Goal: Task Accomplishment & Management: Use online tool/utility

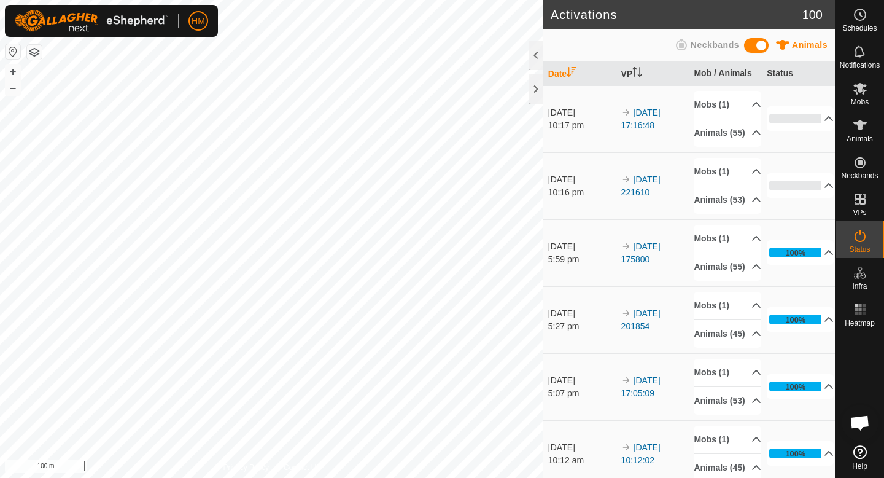
scroll to position [1161, 0]
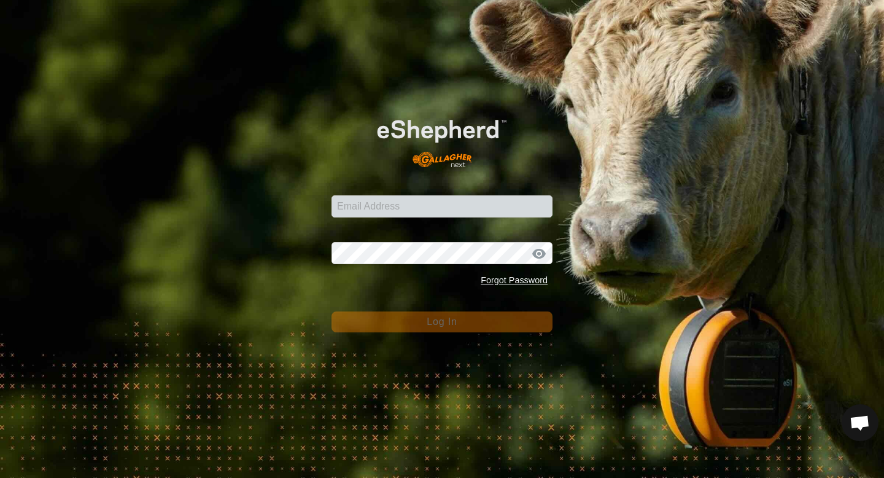
scroll to position [1161, 0]
type input "harrymac285@gmail.com"
click at [439, 323] on span "Log In" at bounding box center [442, 321] width 30 height 10
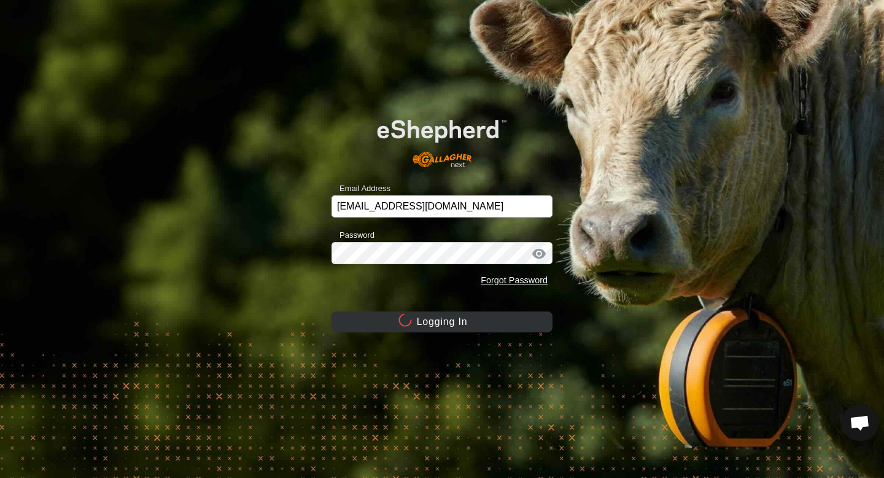
click at [439, 323] on button "Logging In" at bounding box center [441, 321] width 221 height 21
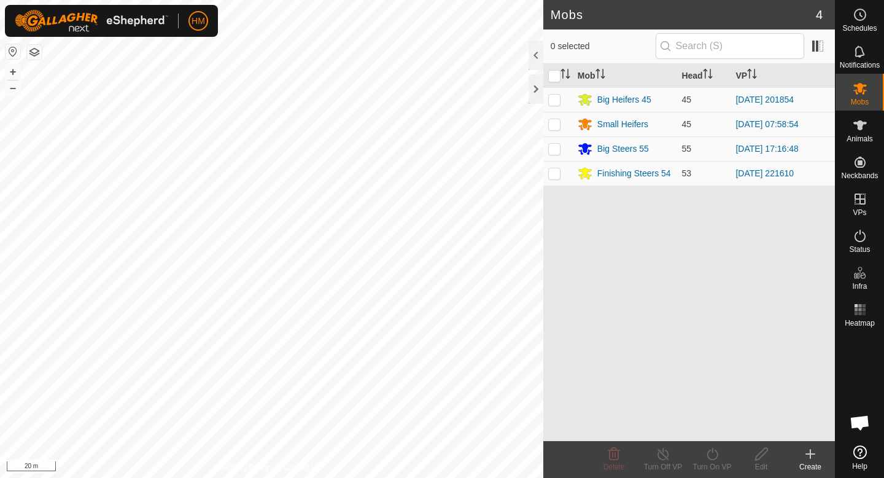
scroll to position [1161, 0]
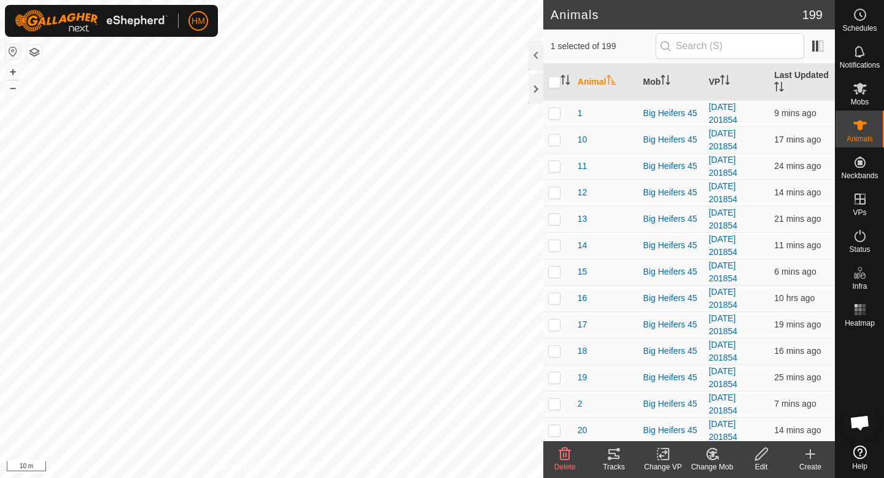
click at [611, 452] on icon at bounding box center [613, 453] width 15 height 15
click at [615, 461] on div "Tracks" at bounding box center [613, 466] width 49 height 11
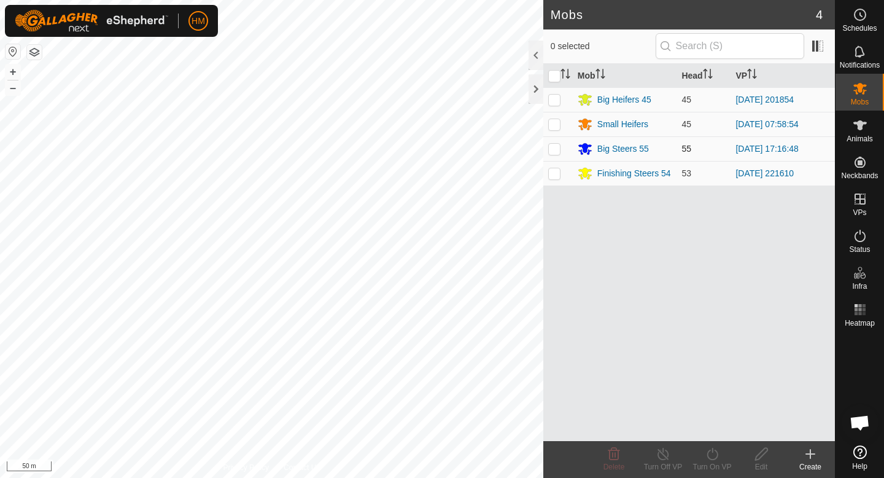
click at [554, 155] on td at bounding box center [557, 148] width 29 height 25
checkbox input "true"
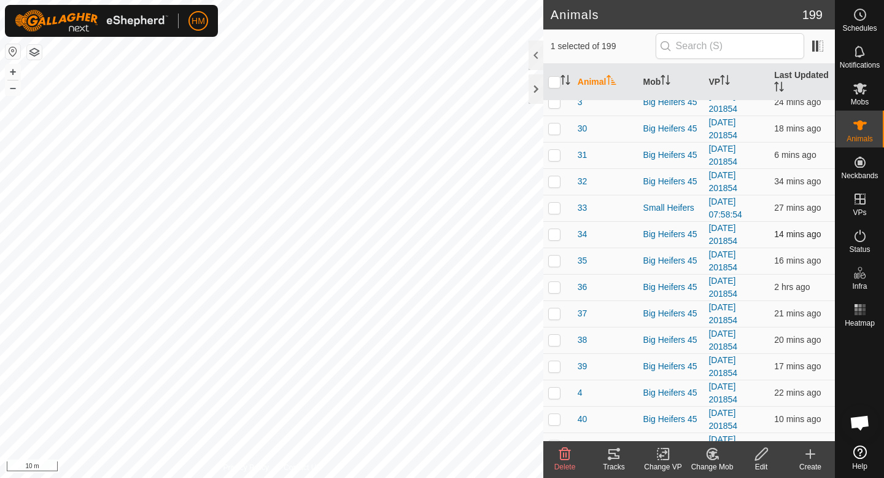
scroll to position [592, 0]
checkbox input "true"
checkbox input "false"
click at [612, 460] on icon at bounding box center [613, 453] width 15 height 15
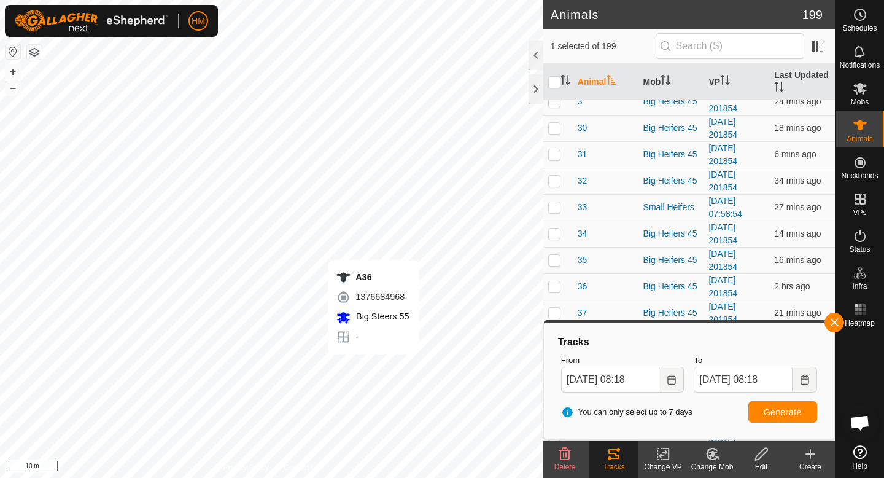
checkbox input "false"
checkbox input "true"
click at [616, 462] on div "Tracks" at bounding box center [613, 466] width 49 height 11
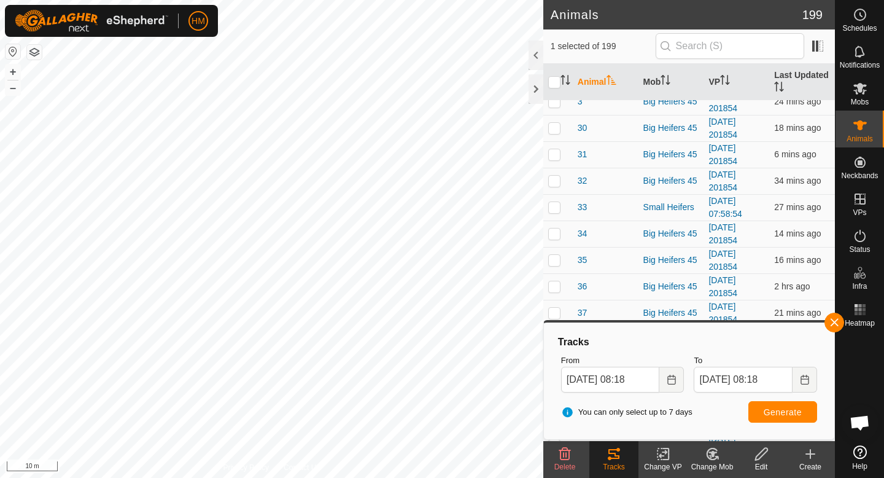
click at [766, 463] on div "Edit" at bounding box center [761, 466] width 49 height 11
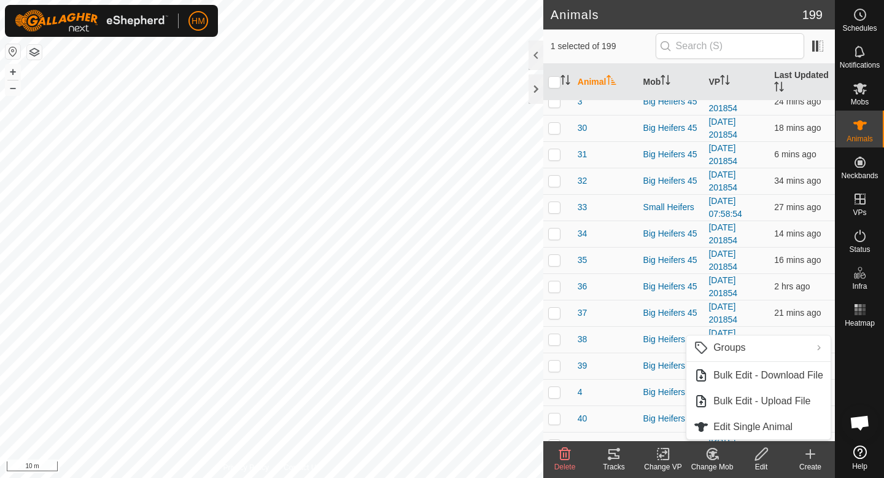
click at [616, 455] on icon at bounding box center [613, 454] width 11 height 10
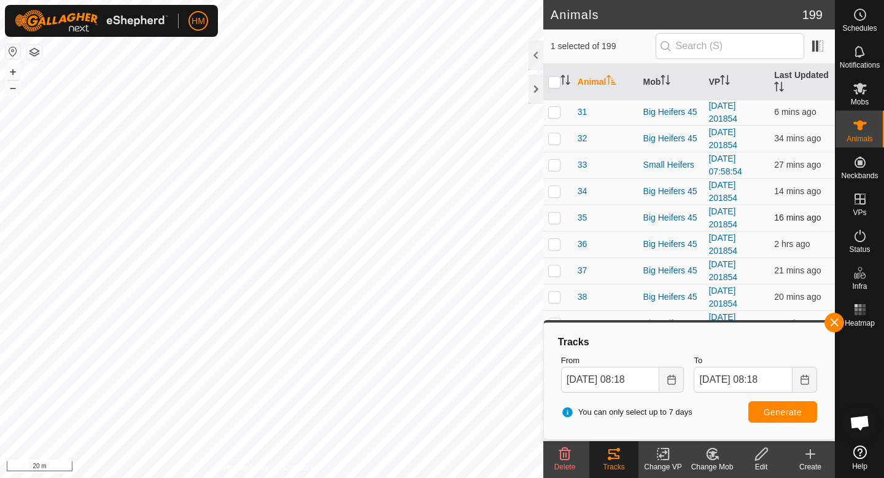
scroll to position [635, 0]
click at [862, 133] on es-animals-svg-icon at bounding box center [860, 125] width 22 height 20
click at [862, 131] on icon at bounding box center [860, 125] width 15 height 15
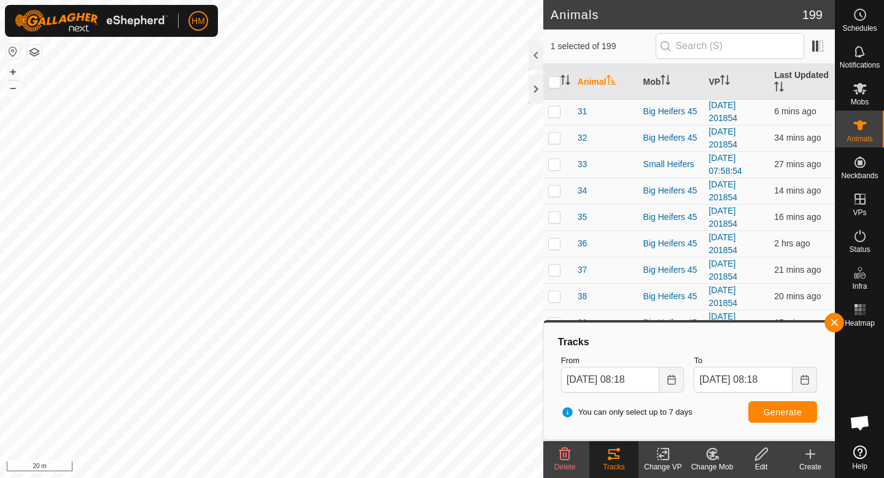
click at [860, 133] on es-animals-svg-icon at bounding box center [860, 125] width 22 height 20
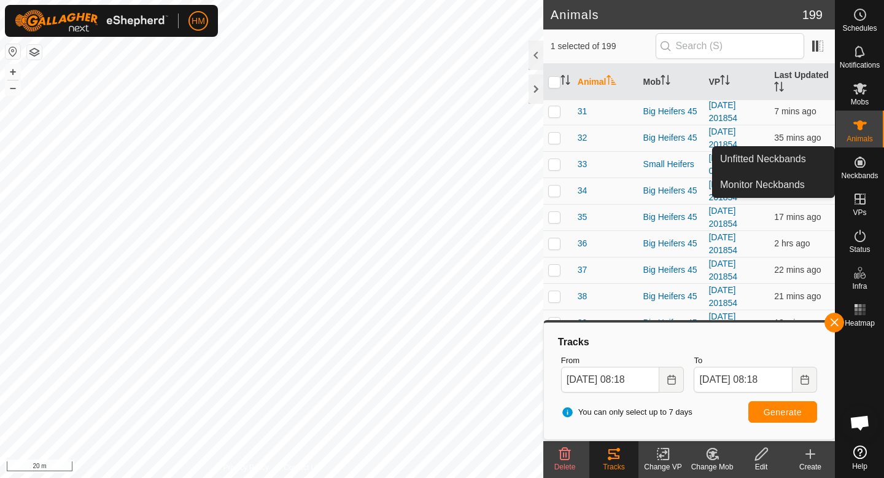
click at [867, 169] on es-neckbands-svg-icon at bounding box center [860, 162] width 22 height 20
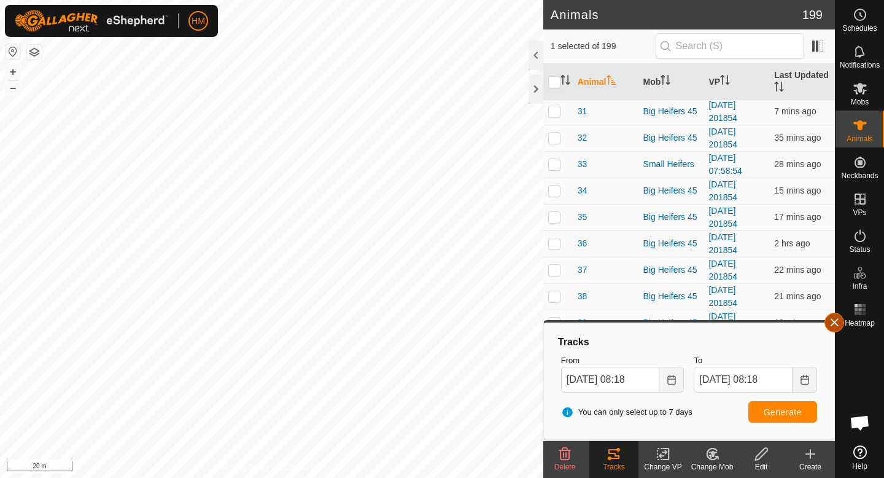
click at [834, 320] on button "button" at bounding box center [834, 322] width 20 height 20
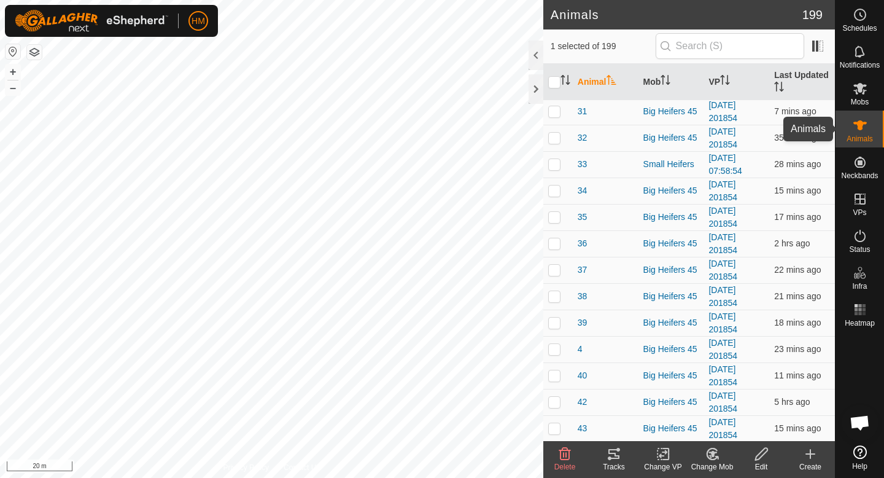
click at [860, 130] on icon at bounding box center [860, 125] width 14 height 10
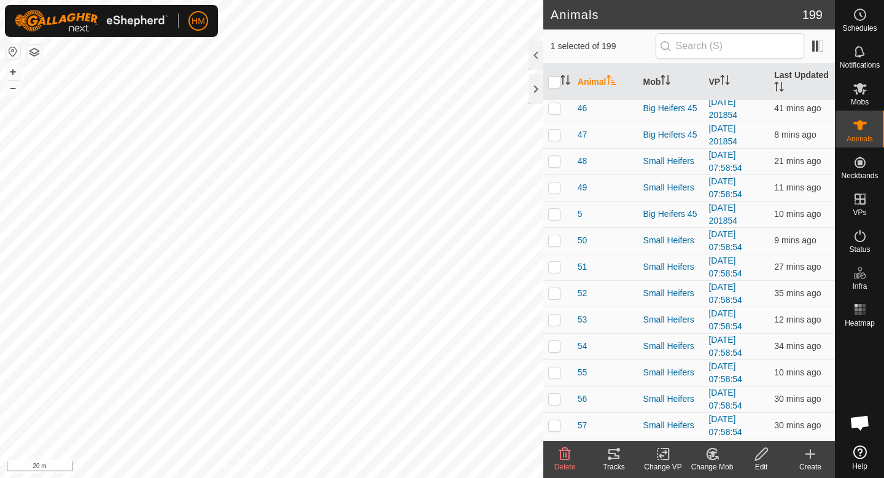
scroll to position [1102, 0]
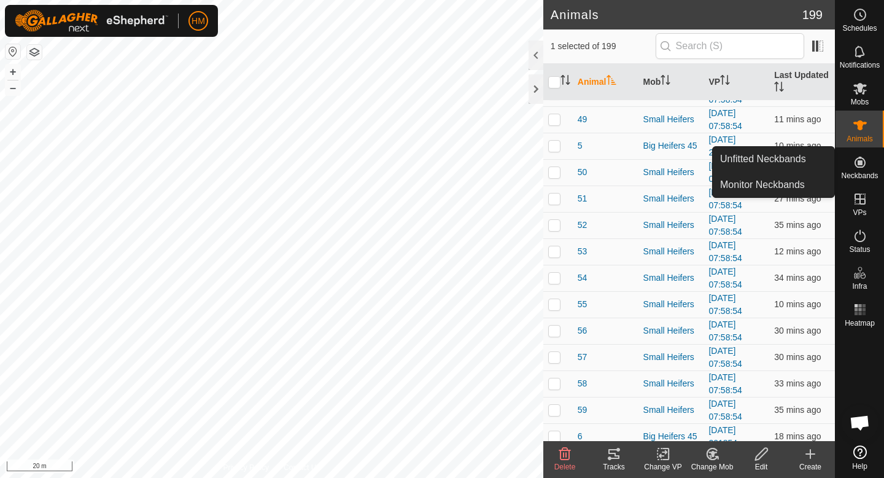
click at [853, 172] on span "Neckbands" at bounding box center [859, 175] width 37 height 7
click at [864, 169] on icon at bounding box center [860, 162] width 15 height 15
click at [859, 166] on icon at bounding box center [860, 162] width 15 height 15
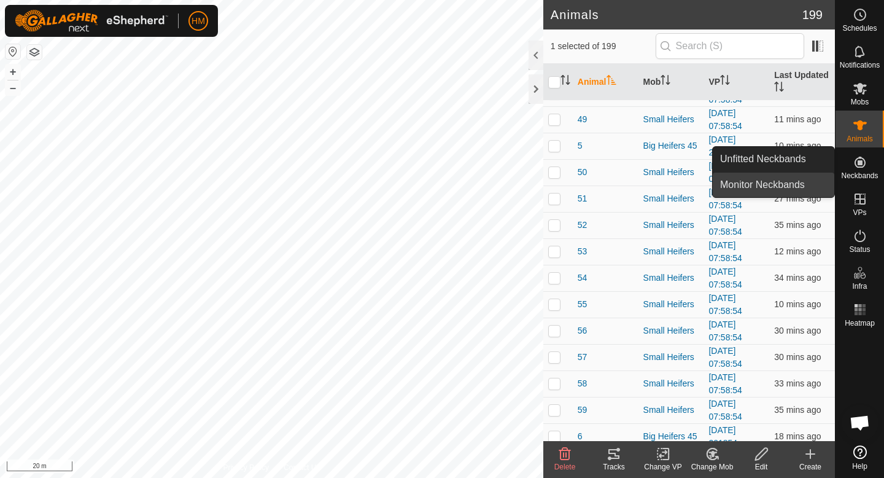
click at [785, 180] on link "Monitor Neckbands" at bounding box center [774, 184] width 122 height 25
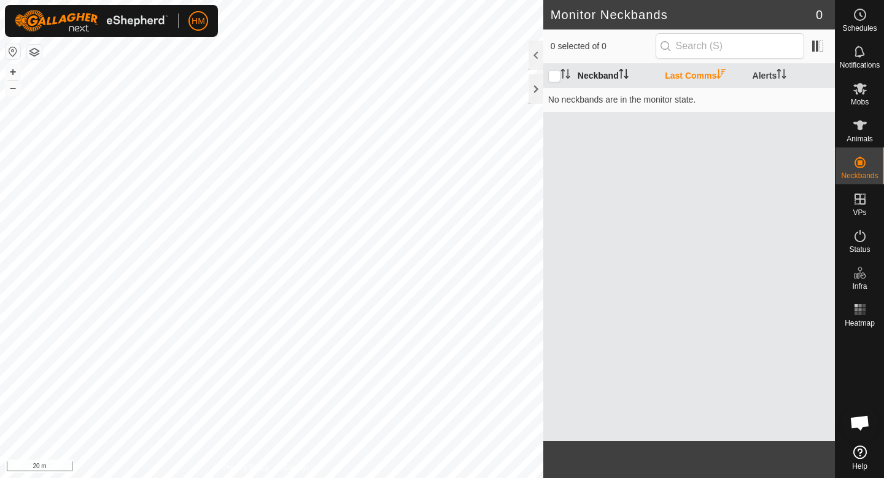
click at [592, 73] on th "Neckband" at bounding box center [616, 76] width 87 height 24
click at [864, 121] on icon at bounding box center [860, 125] width 15 height 15
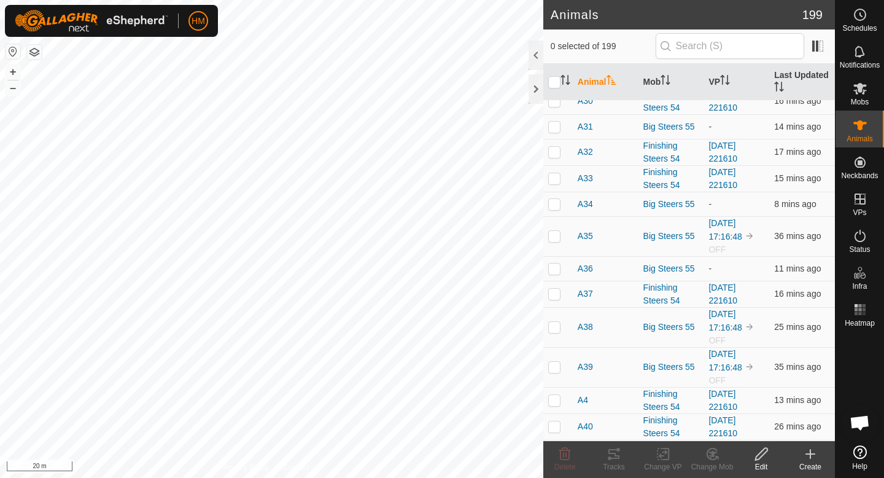
scroll to position [3428, 0]
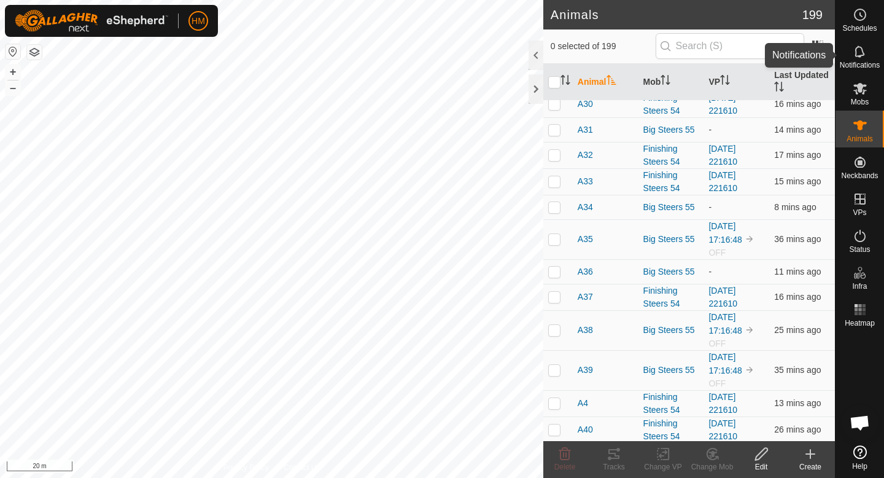
click at [860, 56] on icon at bounding box center [859, 51] width 10 height 12
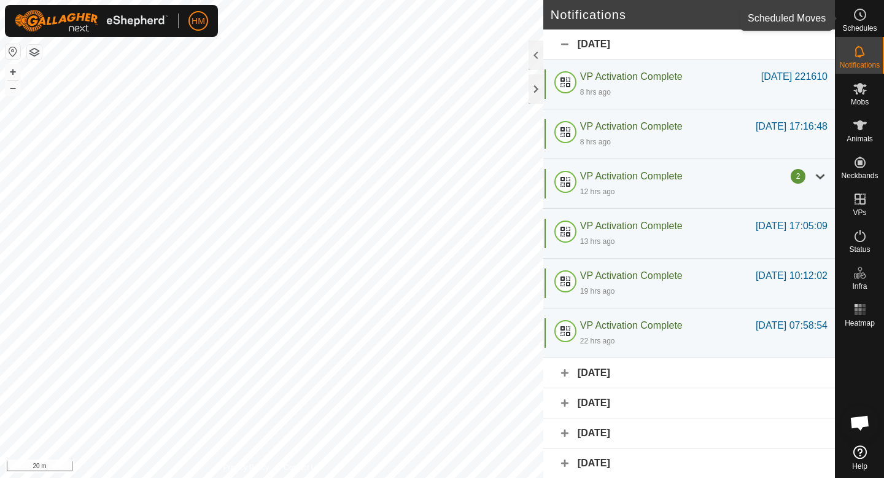
click at [863, 25] on span "Schedules" at bounding box center [859, 28] width 34 height 7
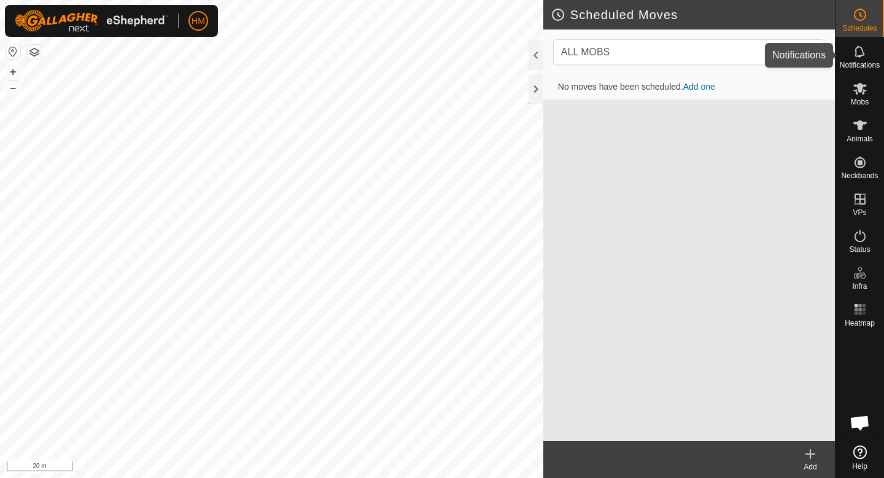
click at [864, 50] on icon at bounding box center [860, 51] width 15 height 15
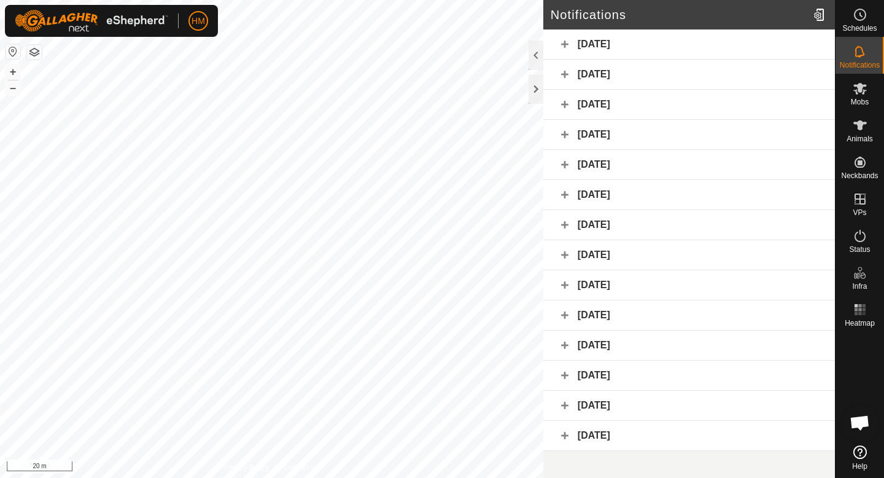
click at [660, 51] on div "Yesterday" at bounding box center [689, 44] width 292 height 30
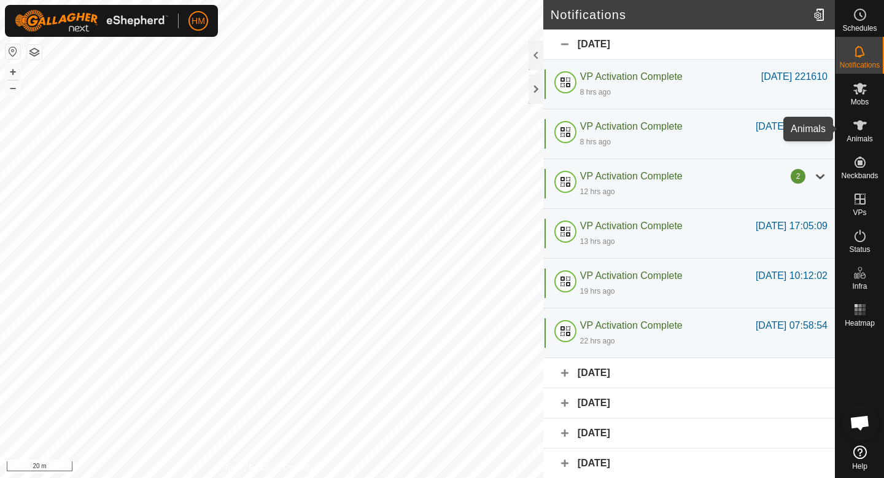
click at [864, 129] on icon at bounding box center [860, 125] width 15 height 15
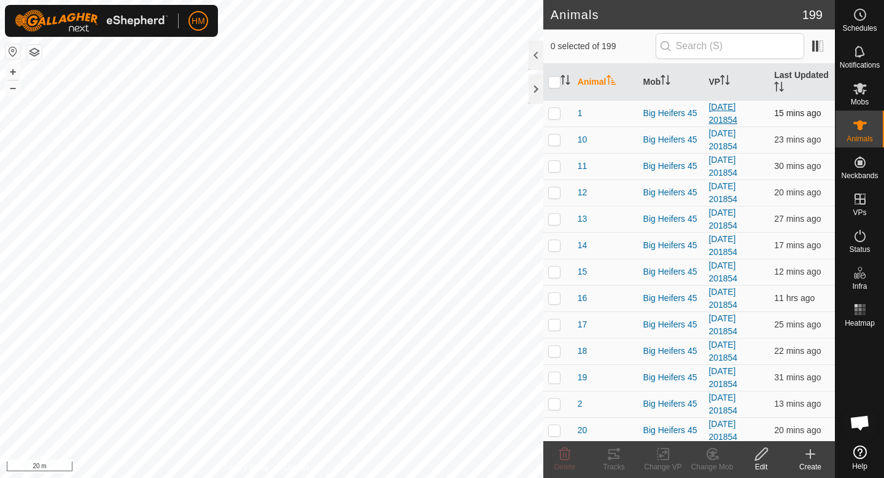
click at [734, 109] on link "[DATE] 201854" at bounding box center [722, 113] width 29 height 23
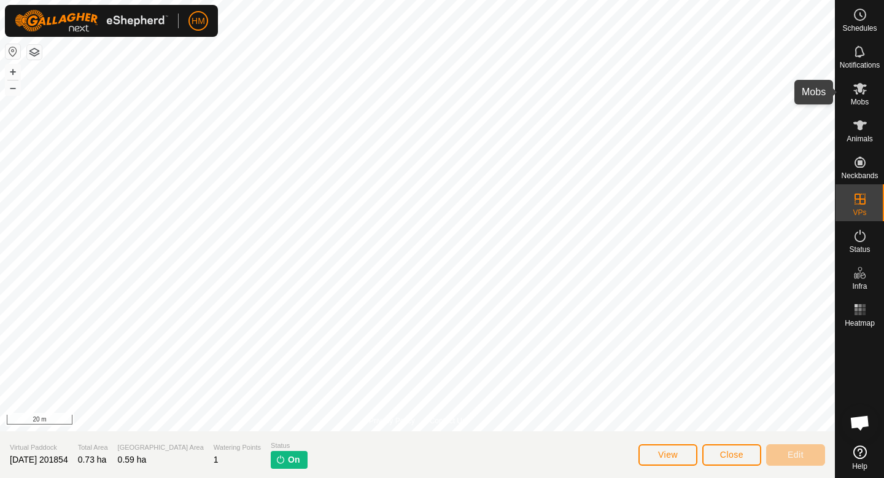
click at [858, 98] on span "Mobs" at bounding box center [860, 101] width 18 height 7
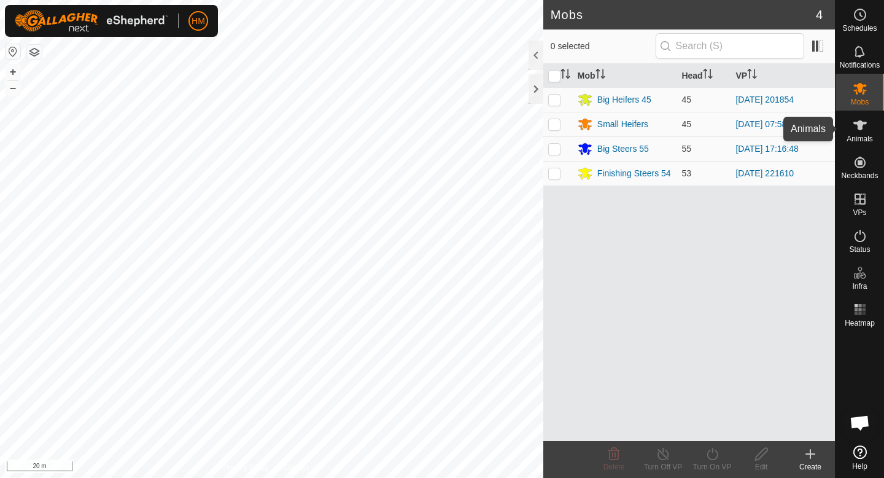
click at [862, 128] on icon at bounding box center [860, 125] width 15 height 15
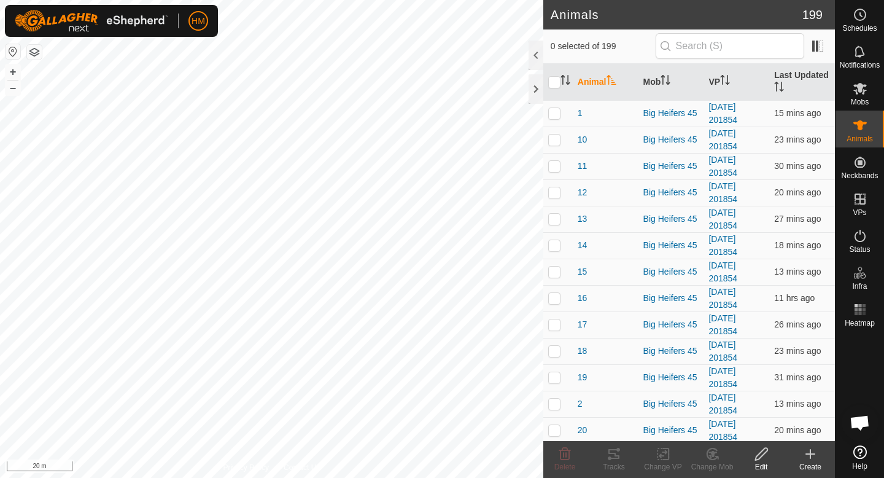
click at [552, 110] on p-checkbox at bounding box center [554, 113] width 12 height 10
click at [618, 459] on icon at bounding box center [613, 453] width 15 height 15
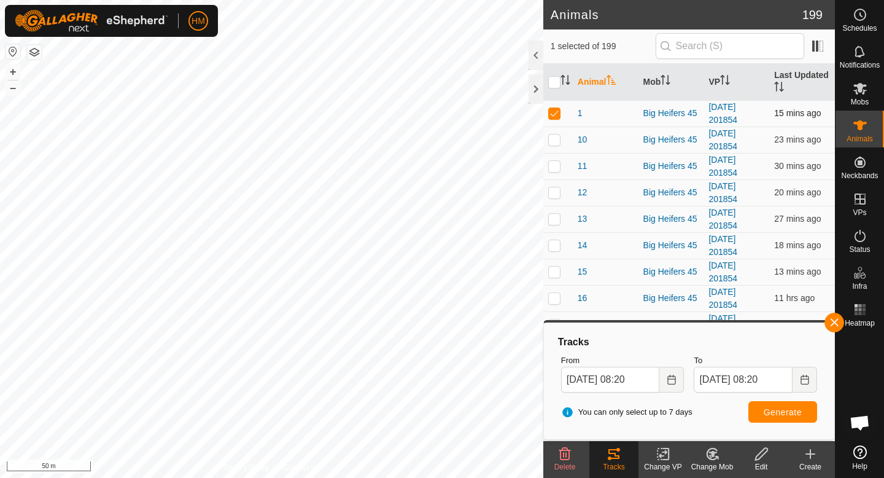
click at [552, 118] on td at bounding box center [557, 113] width 29 height 26
checkbox input "false"
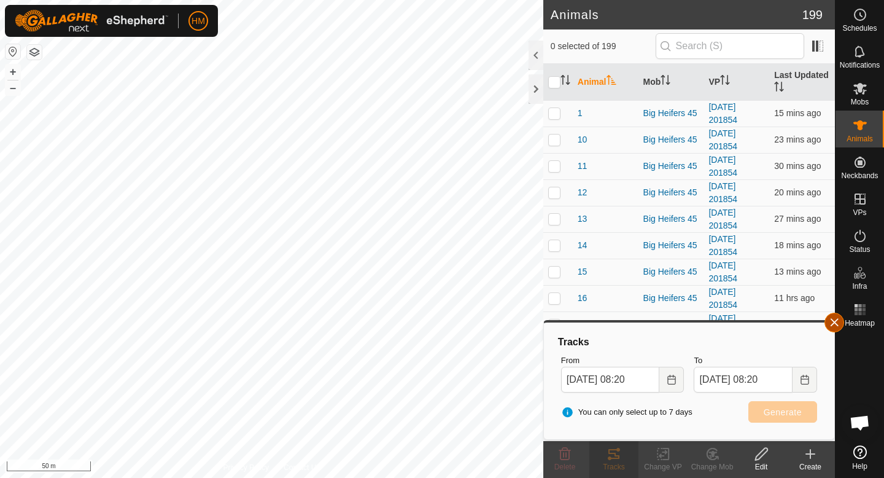
click at [830, 321] on button "button" at bounding box center [834, 322] width 20 height 20
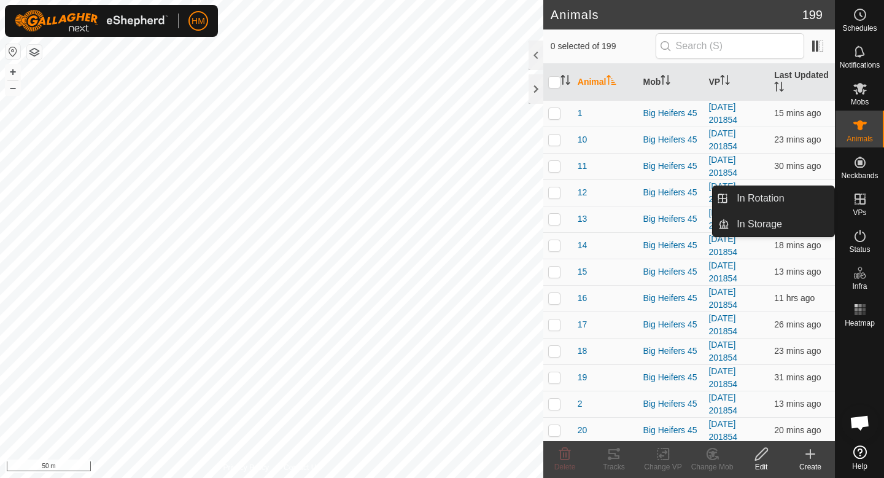
click at [849, 210] on div "VPs" at bounding box center [859, 202] width 48 height 37
click at [776, 203] on link "In Rotation" at bounding box center [781, 198] width 105 height 25
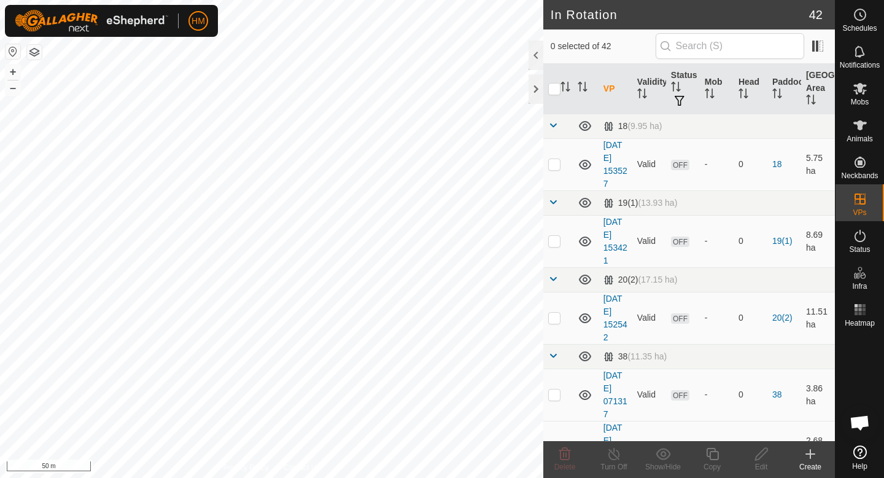
click at [810, 455] on icon at bounding box center [810, 453] width 0 height 9
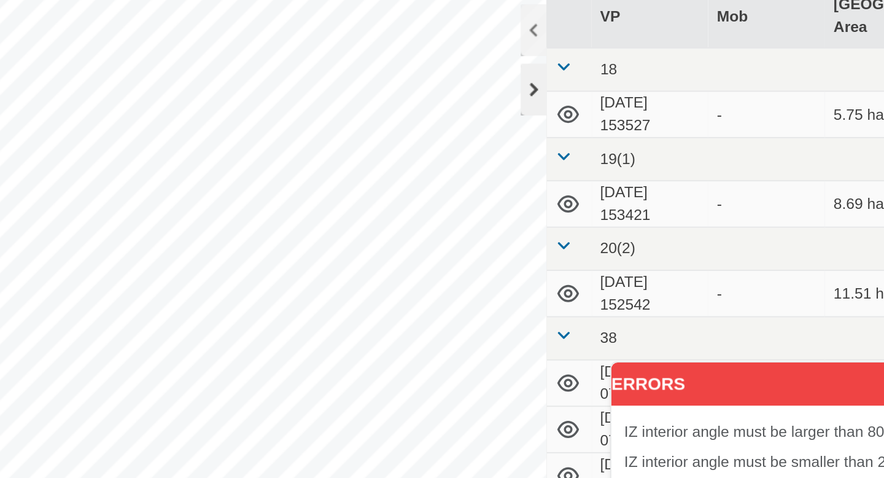
click at [535, 86] on div at bounding box center [535, 88] width 15 height 29
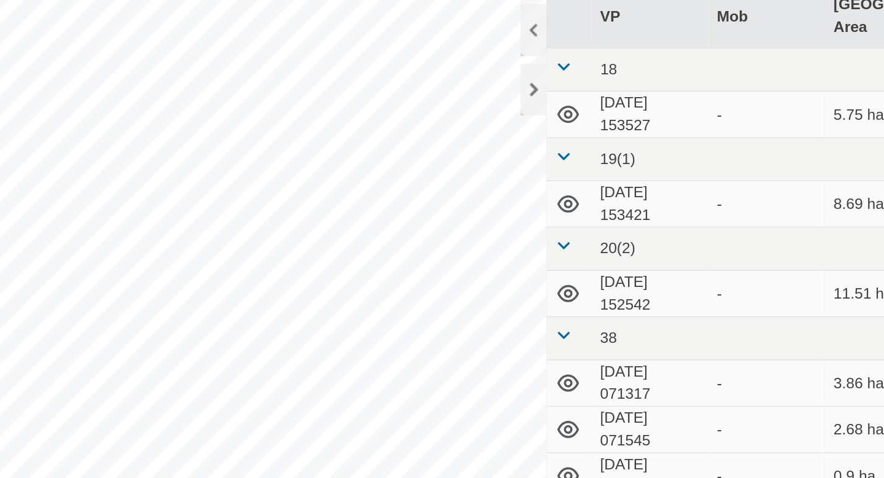
scroll to position [1161, 0]
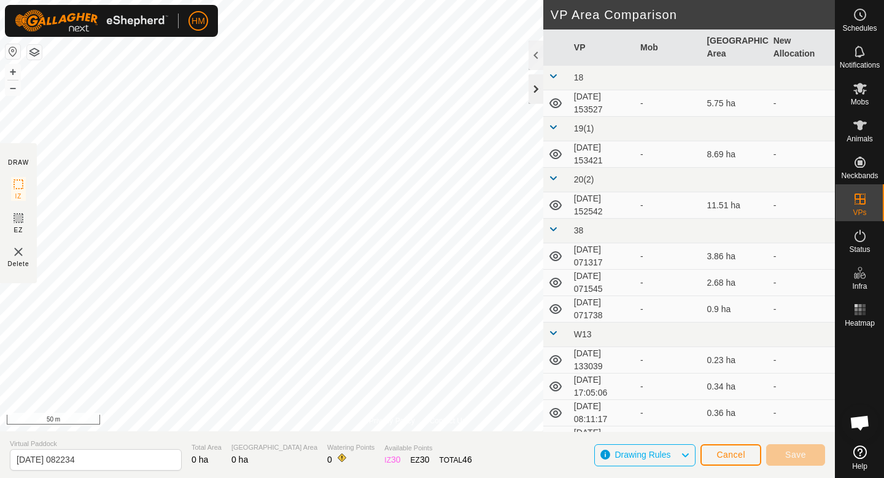
click at [538, 88] on div at bounding box center [535, 88] width 15 height 29
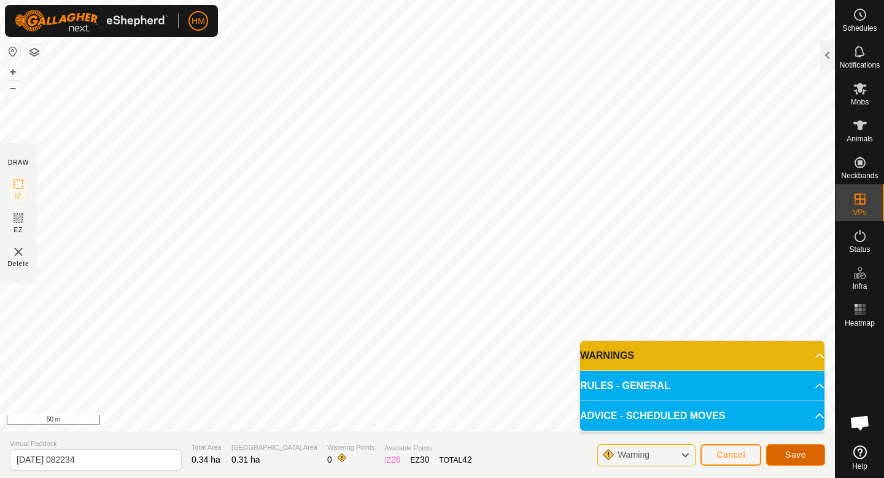
click at [783, 448] on button "Save" at bounding box center [795, 454] width 59 height 21
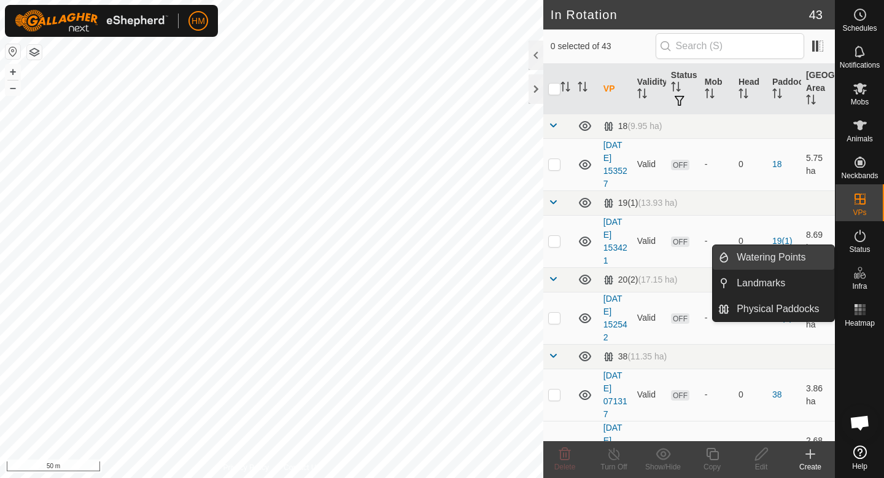
click at [780, 258] on link "Watering Points" at bounding box center [781, 257] width 105 height 25
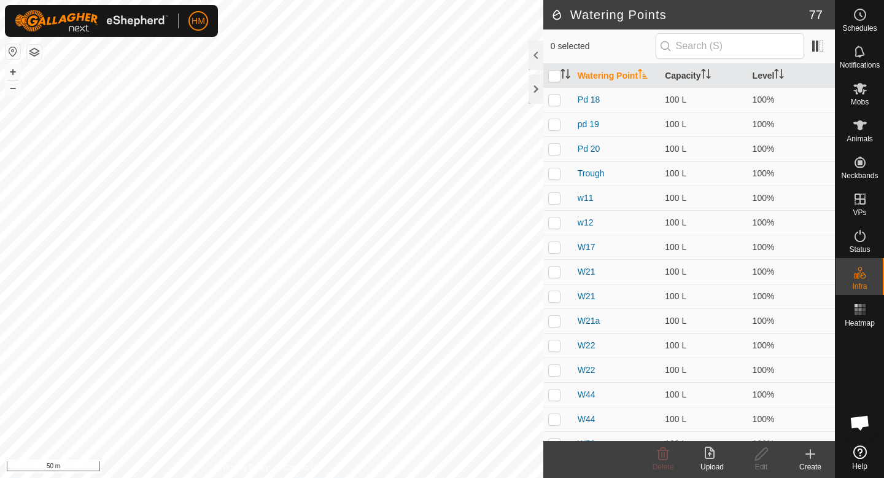
click at [816, 453] on icon at bounding box center [810, 453] width 15 height 15
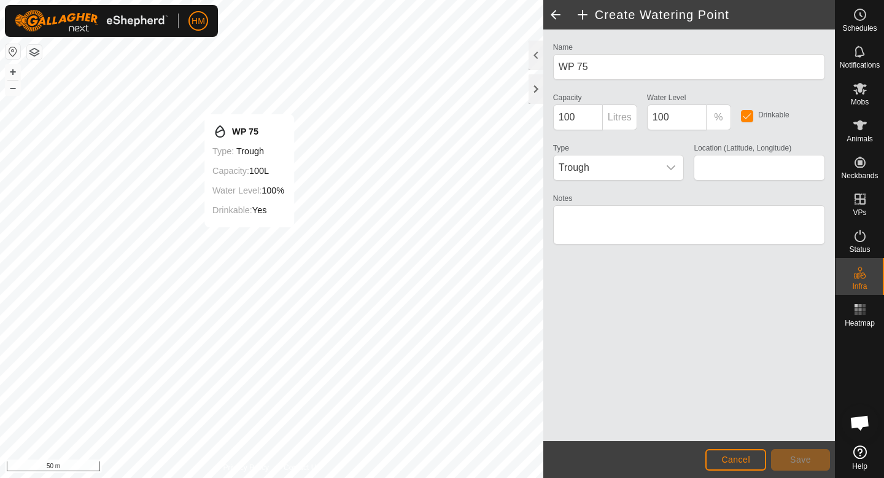
type input "-45.551290, 167.923496"
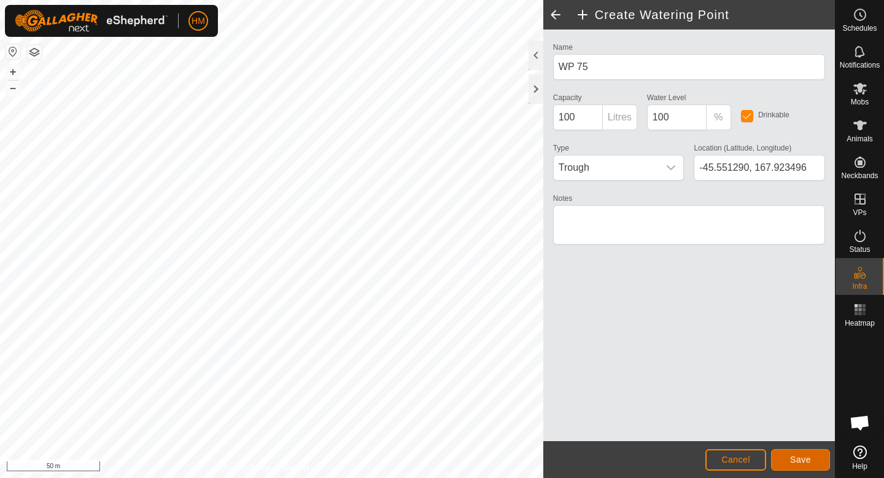
click at [793, 460] on span "Save" at bounding box center [800, 459] width 21 height 10
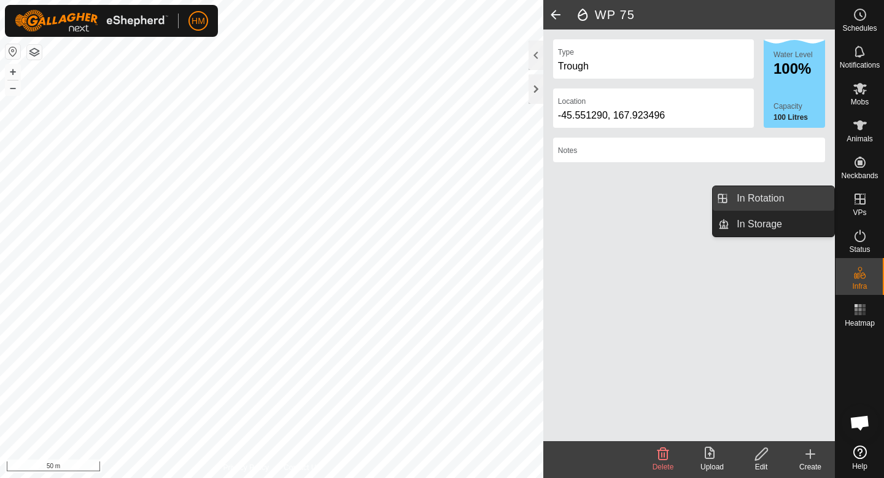
click at [767, 201] on link "In Rotation" at bounding box center [781, 198] width 105 height 25
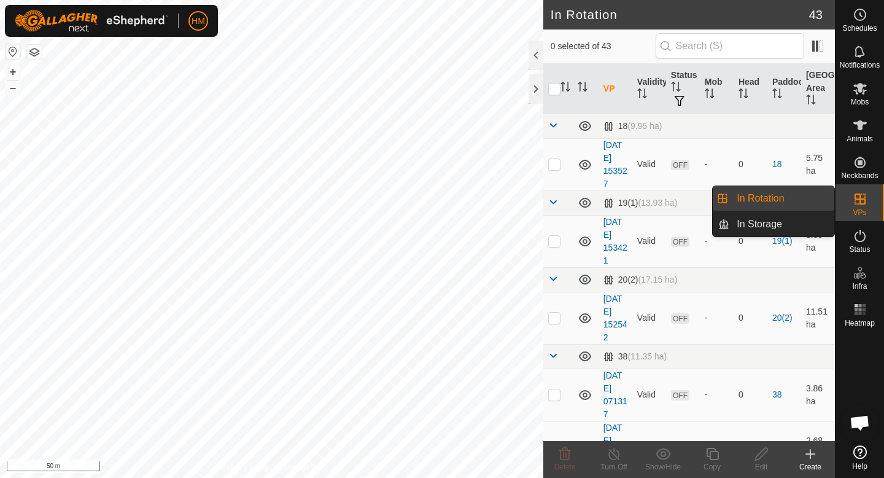
click at [858, 201] on icon at bounding box center [860, 199] width 15 height 15
click at [766, 200] on link "In Rotation" at bounding box center [781, 198] width 105 height 25
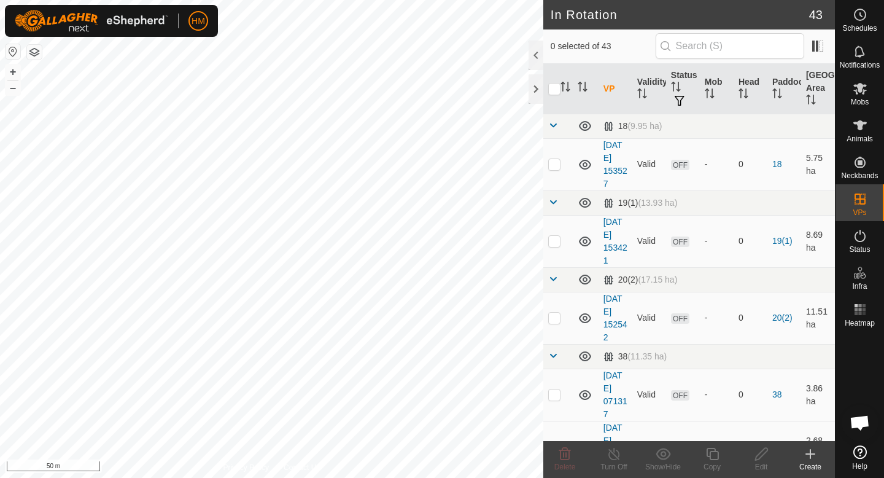
click at [805, 457] on icon at bounding box center [810, 453] width 15 height 15
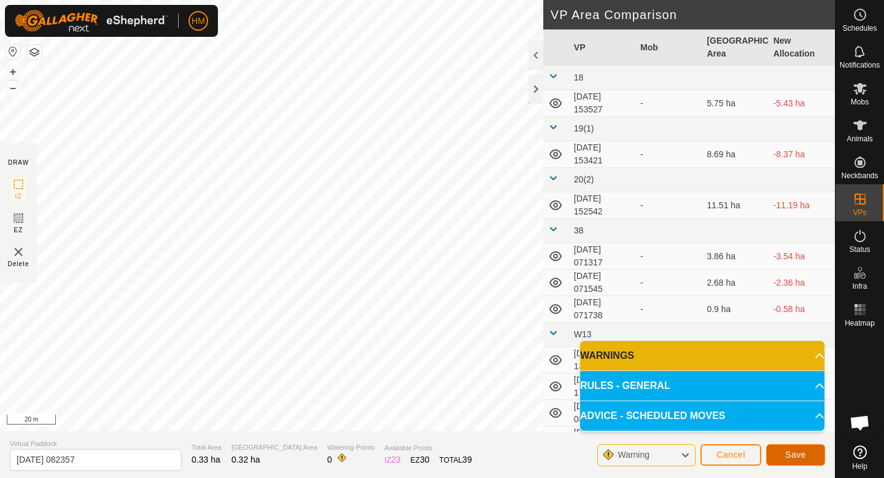
click at [797, 451] on span "Save" at bounding box center [795, 454] width 21 height 10
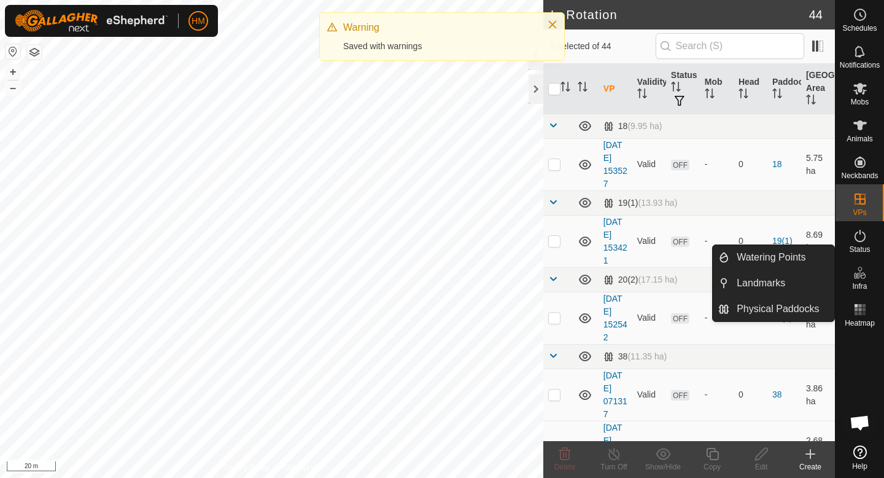
click at [854, 287] on span "Infra" at bounding box center [859, 285] width 15 height 7
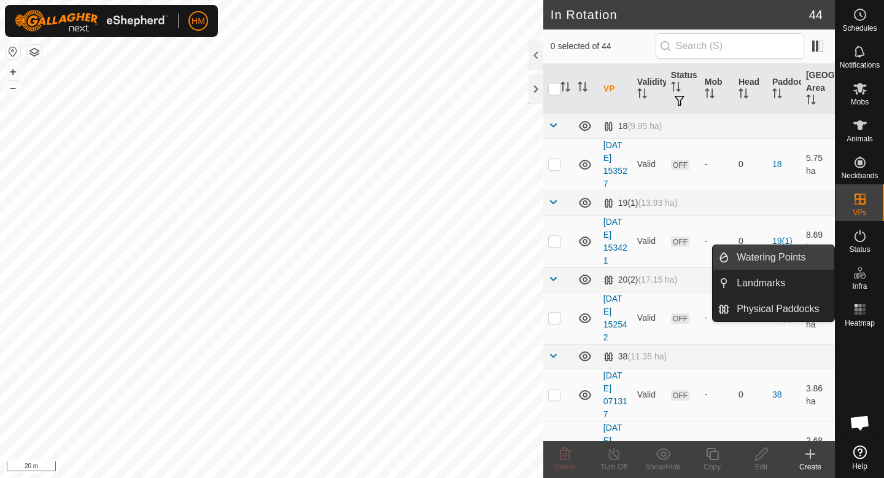
click at [767, 260] on link "Watering Points" at bounding box center [781, 257] width 105 height 25
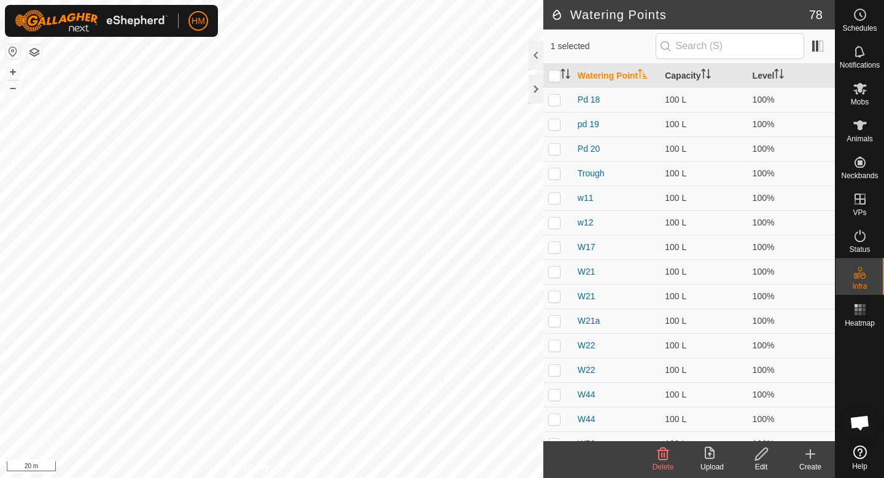
click at [819, 453] on create-svg-icon at bounding box center [810, 453] width 49 height 15
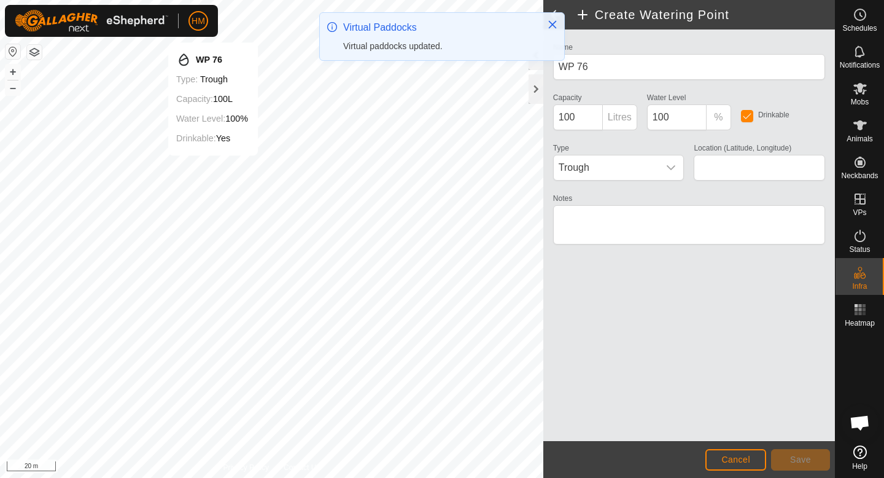
type input "-45.550991, 167.923467"
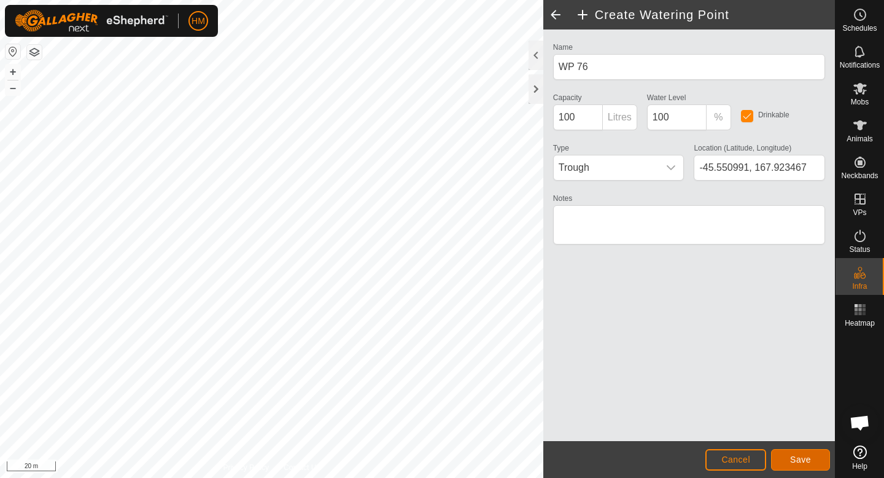
click at [792, 457] on span "Save" at bounding box center [800, 459] width 21 height 10
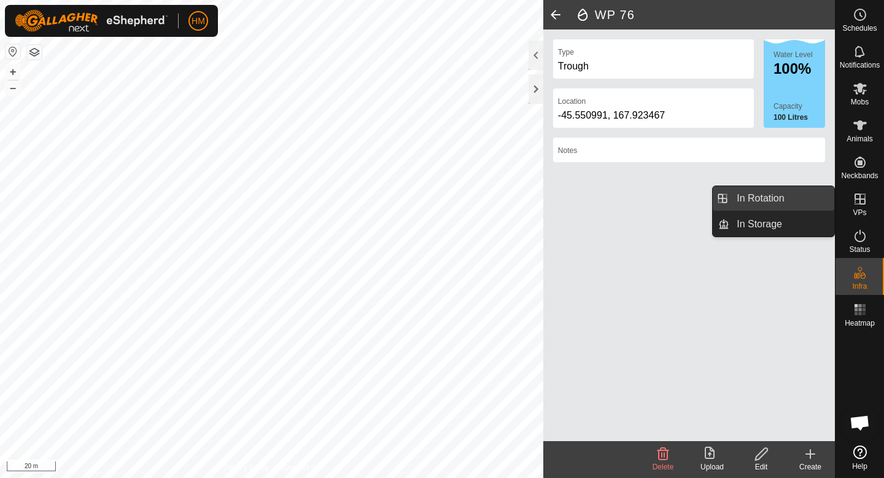
click at [775, 195] on link "In Rotation" at bounding box center [781, 198] width 105 height 25
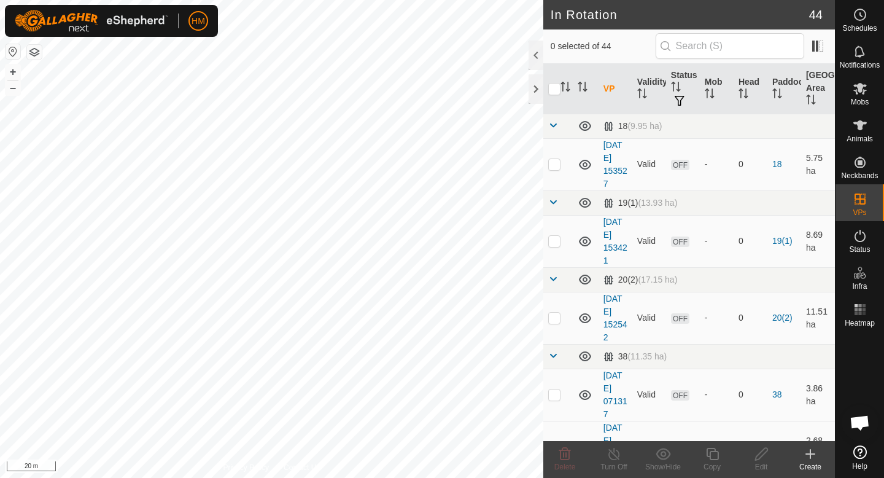
click at [808, 454] on icon at bounding box center [810, 454] width 9 height 0
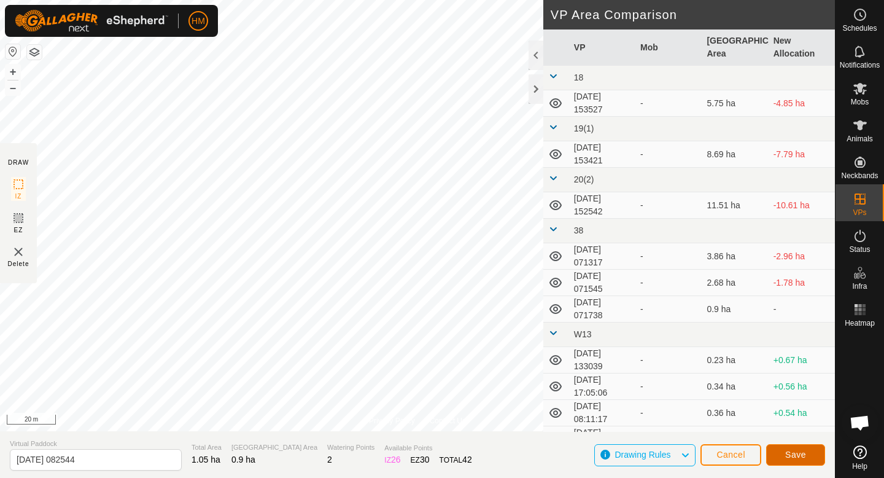
click at [796, 452] on span "Save" at bounding box center [795, 454] width 21 height 10
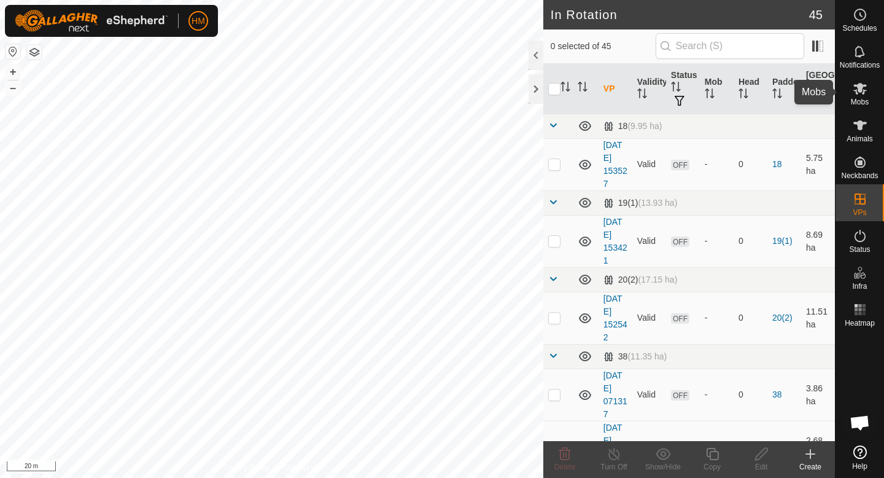
click at [851, 100] on span "Mobs" at bounding box center [860, 101] width 18 height 7
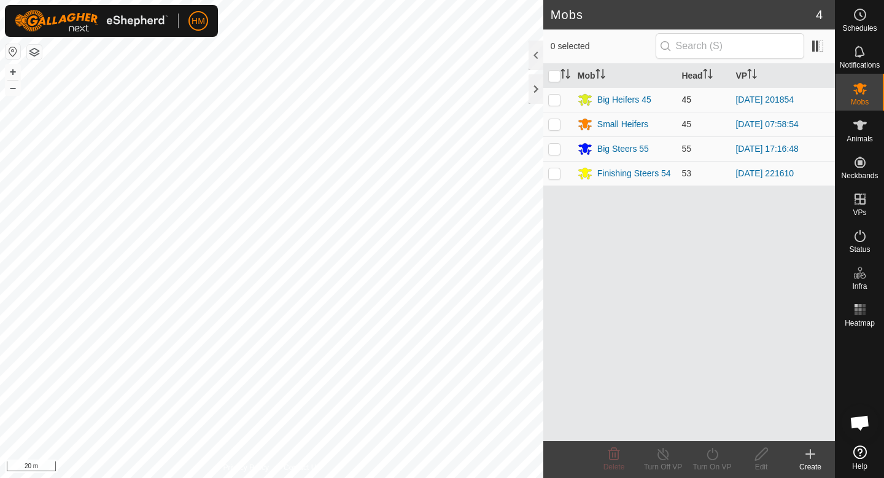
click at [555, 100] on p-checkbox at bounding box center [554, 100] width 12 height 10
checkbox input "true"
click at [715, 458] on icon at bounding box center [712, 453] width 11 height 12
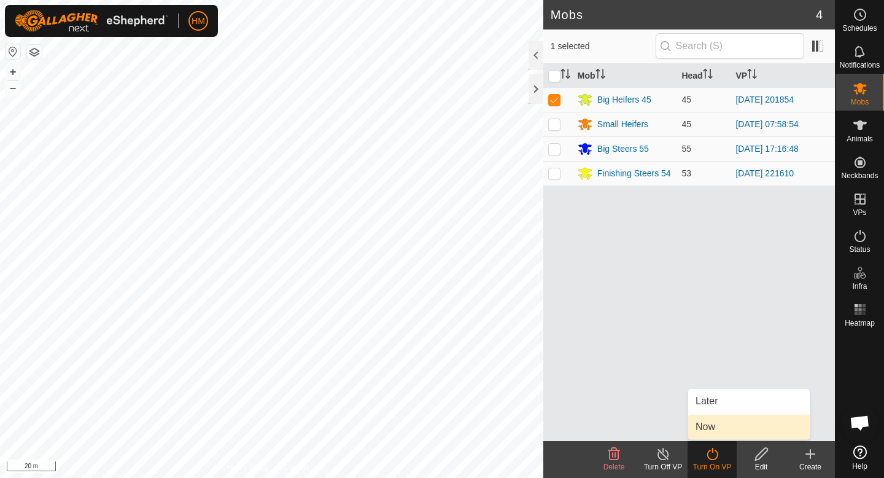
click at [711, 426] on link "Now" at bounding box center [749, 426] width 122 height 25
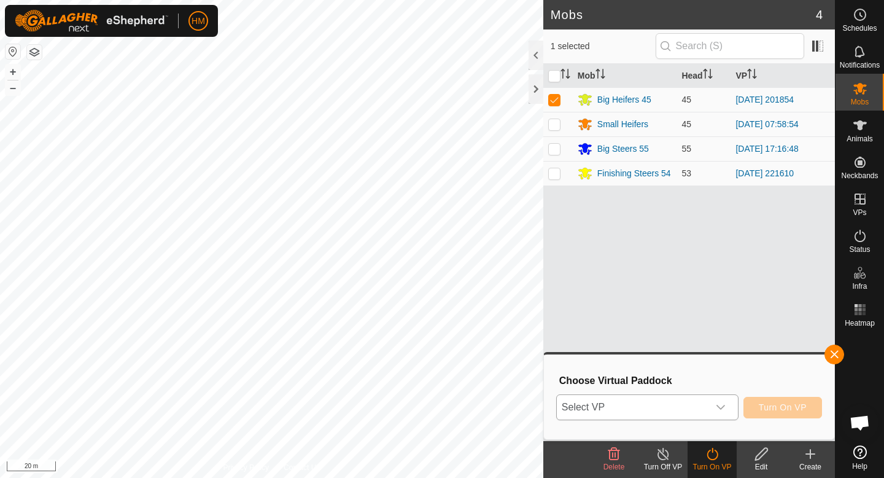
click at [721, 402] on icon "dropdown trigger" at bounding box center [721, 407] width 10 height 10
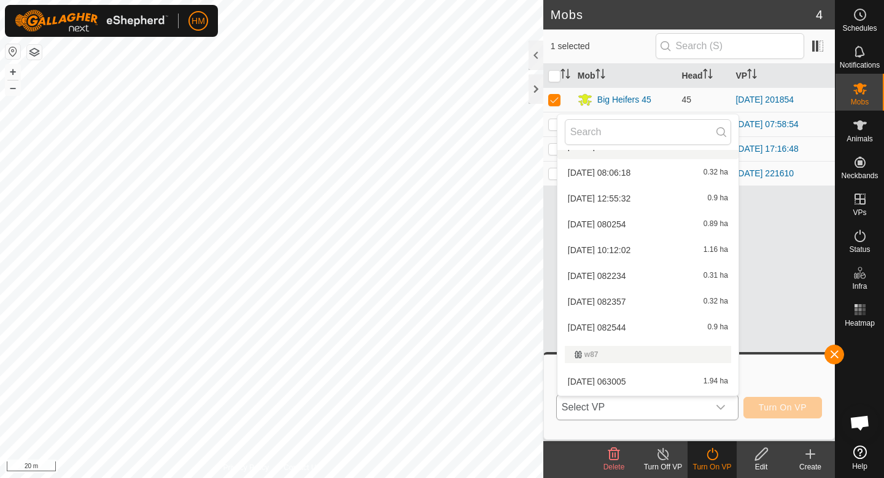
scroll to position [1212, 0]
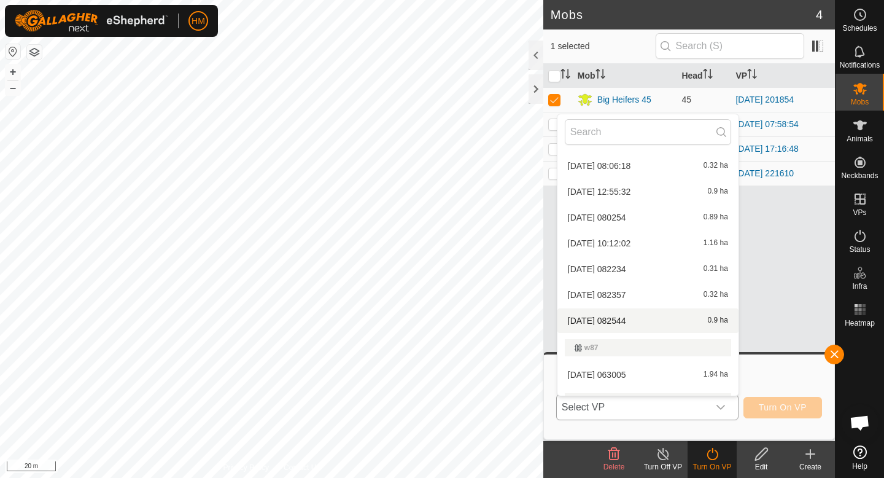
click at [631, 319] on li "[DATE] 082544 0.9 ha" at bounding box center [647, 320] width 181 height 25
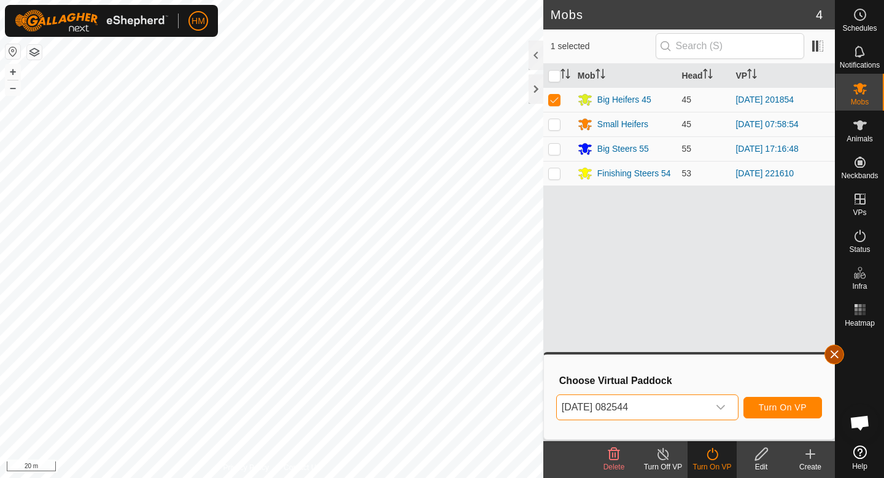
click at [830, 349] on button "button" at bounding box center [834, 354] width 20 height 20
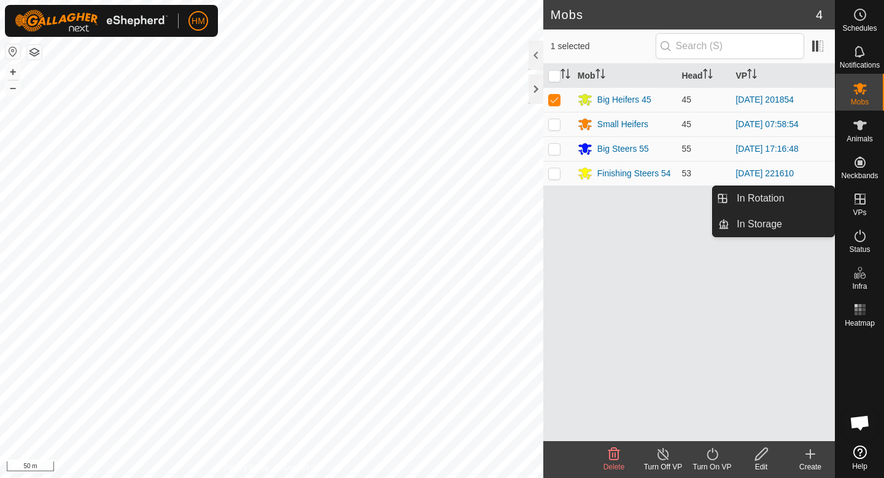
click at [865, 209] on span "VPs" at bounding box center [860, 212] width 14 height 7
click at [783, 198] on link "In Rotation" at bounding box center [781, 198] width 105 height 25
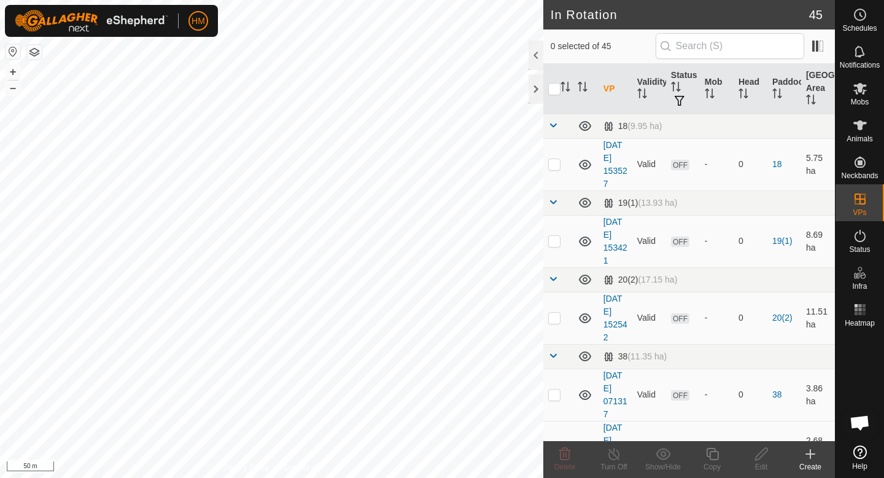
click at [810, 463] on div "Create" at bounding box center [810, 466] width 49 height 11
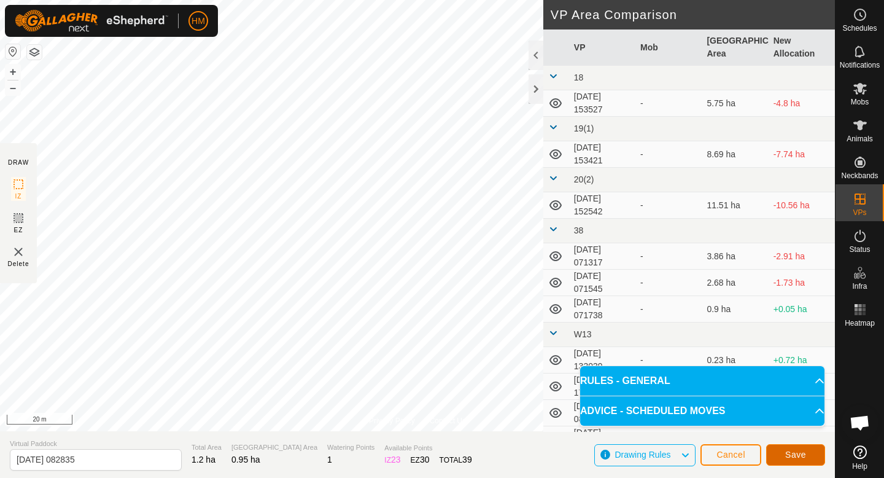
click at [781, 449] on button "Save" at bounding box center [795, 454] width 59 height 21
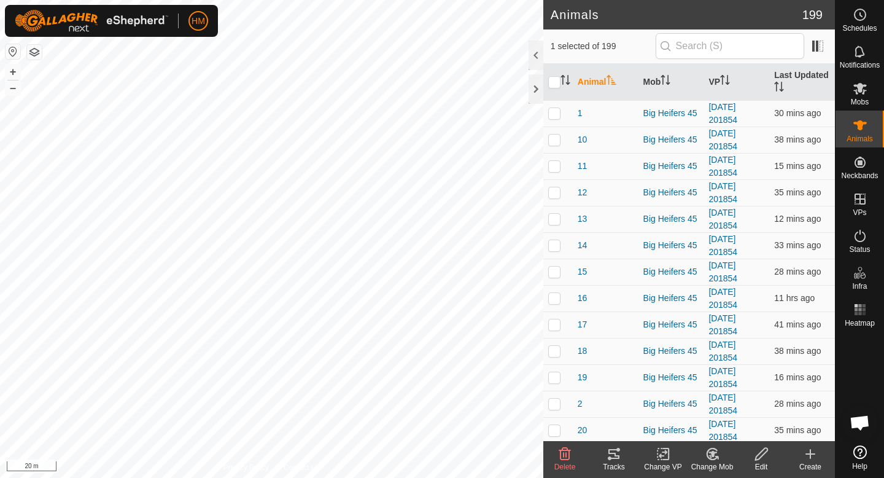
click at [610, 455] on icon at bounding box center [613, 453] width 15 height 15
